Goal: Navigation & Orientation: Find specific page/section

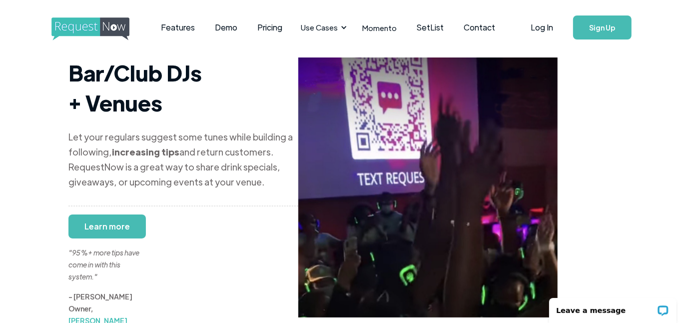
click at [77, 19] on img "home" at bounding box center [99, 28] width 96 height 23
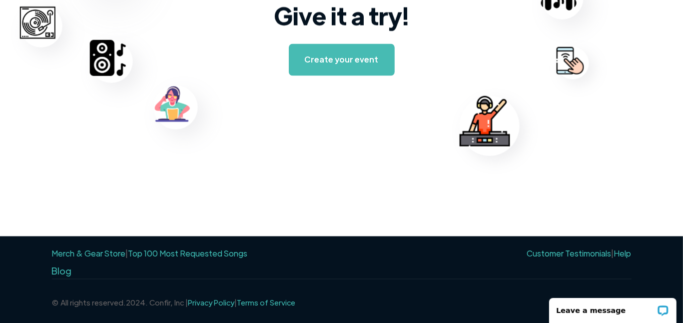
scroll to position [1677, 0]
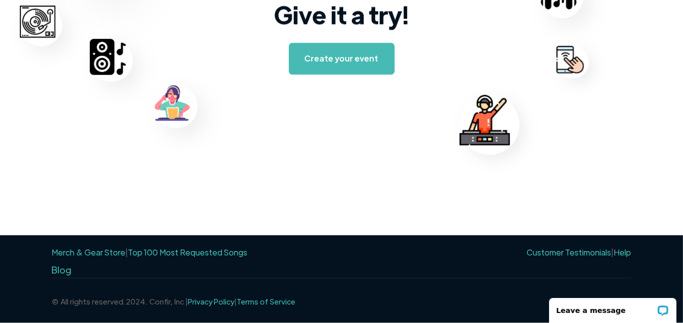
click at [199, 53] on div "Give it a try! Create your event" at bounding box center [341, 60] width 581 height 351
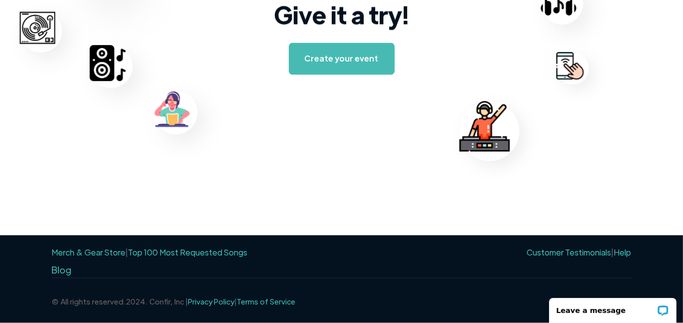
click at [190, 253] on link "Top 100 Most Requested Songs" at bounding box center [187, 252] width 119 height 10
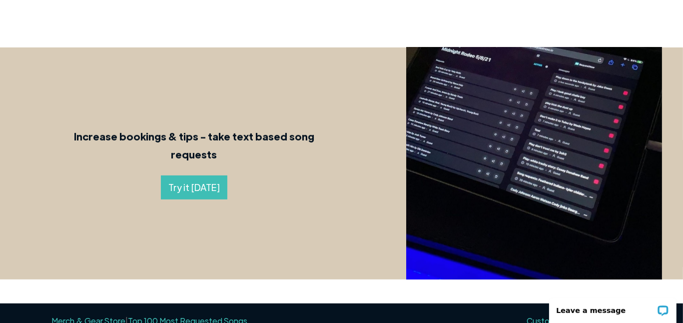
scroll to position [545, 0]
